Goal: Find specific page/section: Find specific page/section

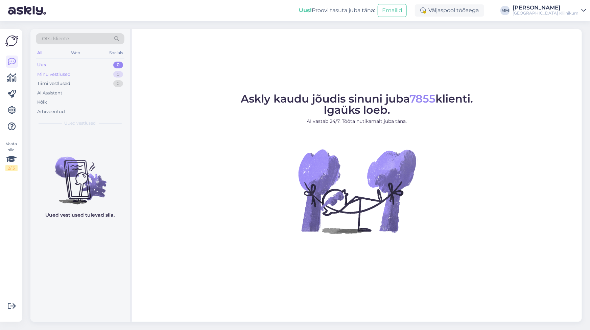
click at [60, 78] on div "Minu vestlused 0" at bounding box center [80, 74] width 89 height 9
click at [64, 82] on div "Tiimi vestlused" at bounding box center [53, 83] width 33 height 7
click at [59, 73] on div "Minu vestlused" at bounding box center [53, 74] width 33 height 7
click at [63, 83] on div "Tiimi vestlused" at bounding box center [53, 83] width 33 height 7
click at [10, 78] on icon at bounding box center [12, 78] width 10 height 8
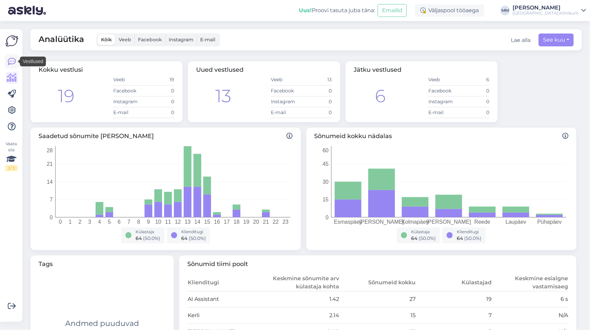
click at [14, 62] on icon at bounding box center [12, 61] width 8 height 8
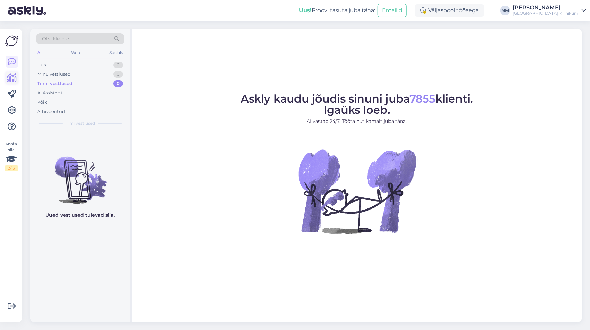
click at [16, 76] on icon at bounding box center [12, 78] width 10 height 8
